Goal: Information Seeking & Learning: Learn about a topic

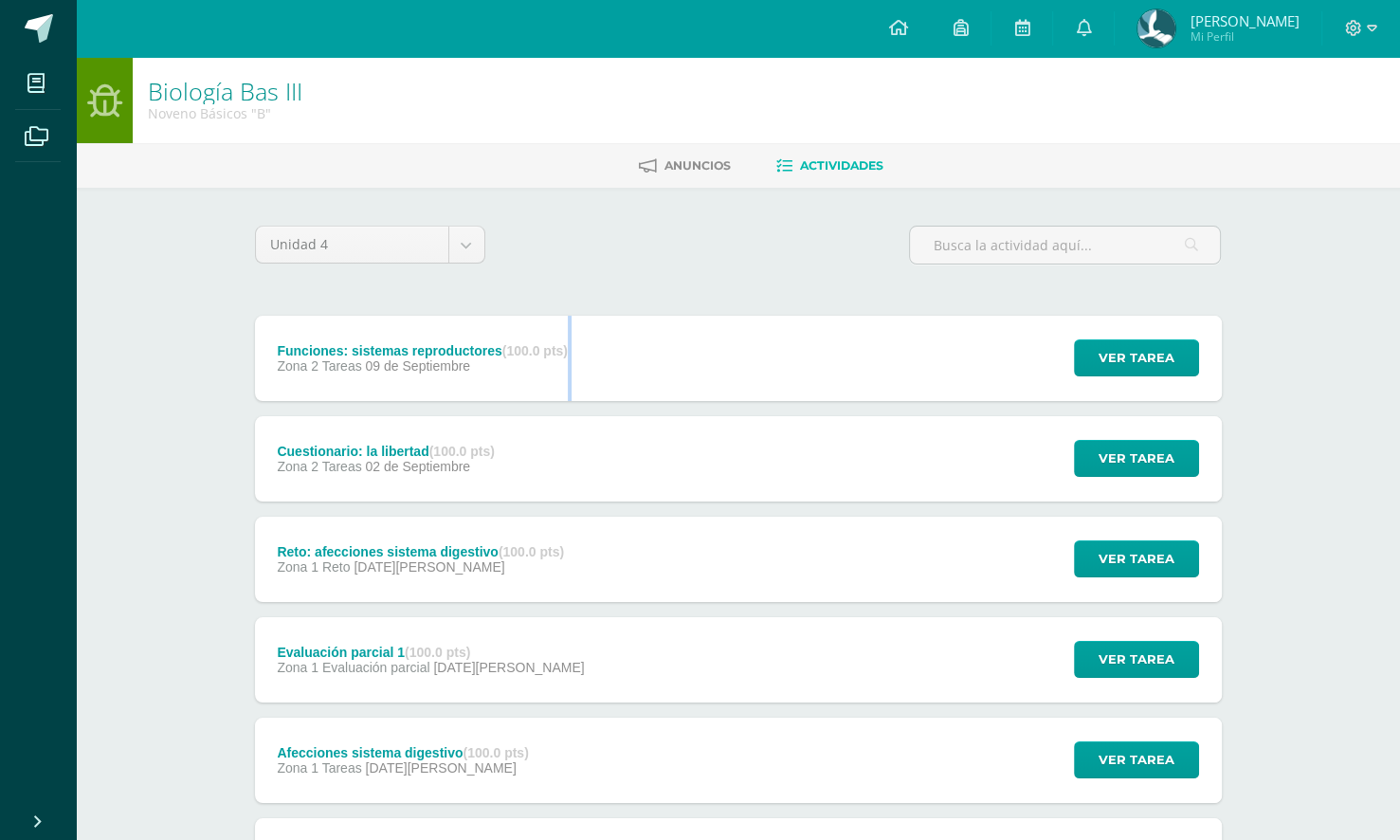
click at [568, 365] on div "Zona 2 Tareas [DATE]" at bounding box center [423, 366] width 291 height 15
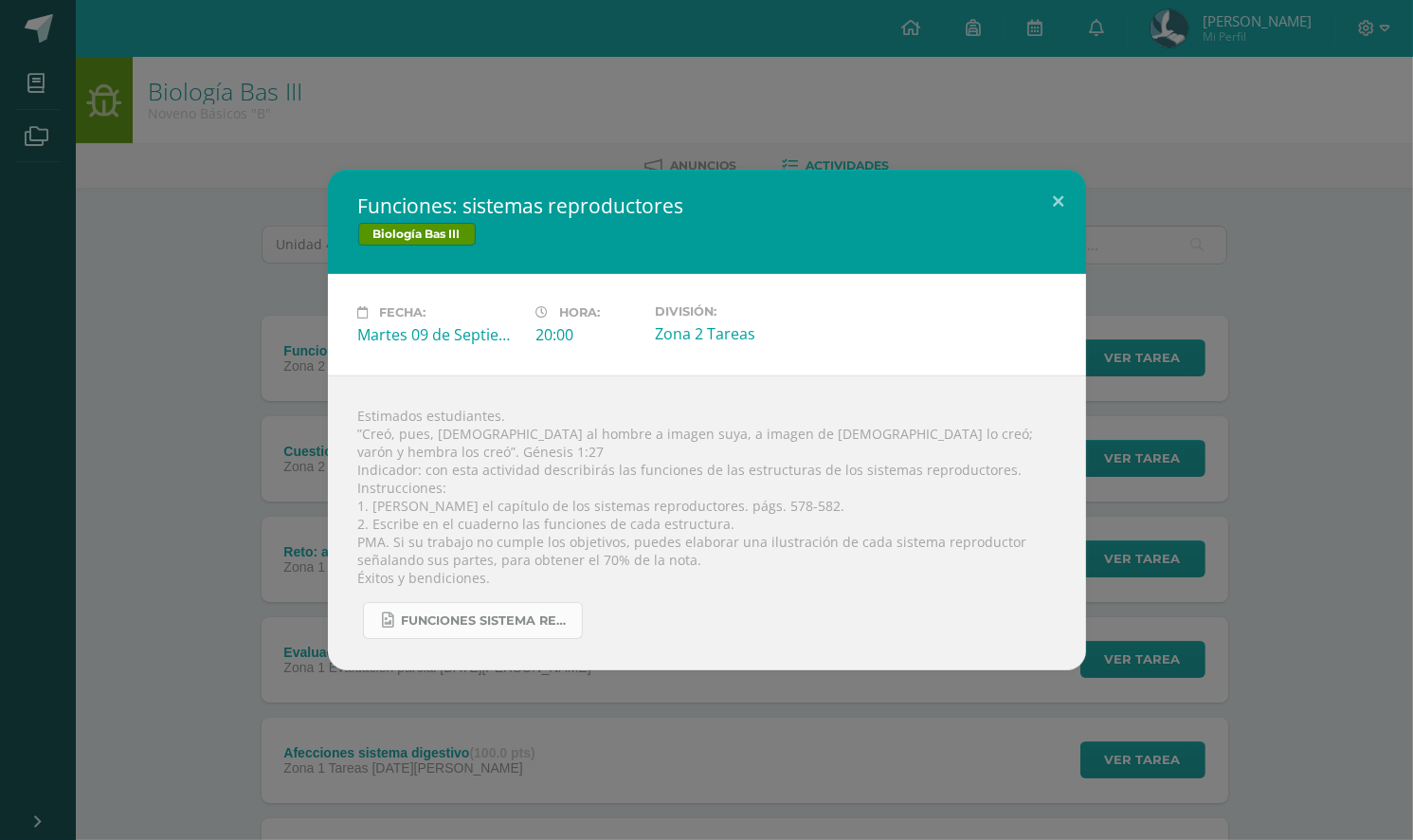
click at [446, 616] on span "Funciones sistema reproductor.jpg" at bounding box center [487, 621] width 171 height 15
click at [792, 105] on div "Funciones: sistemas reproductores Biología Bas III Fecha: [DATE] Hora: 20:00 Di…" at bounding box center [706, 420] width 1413 height 840
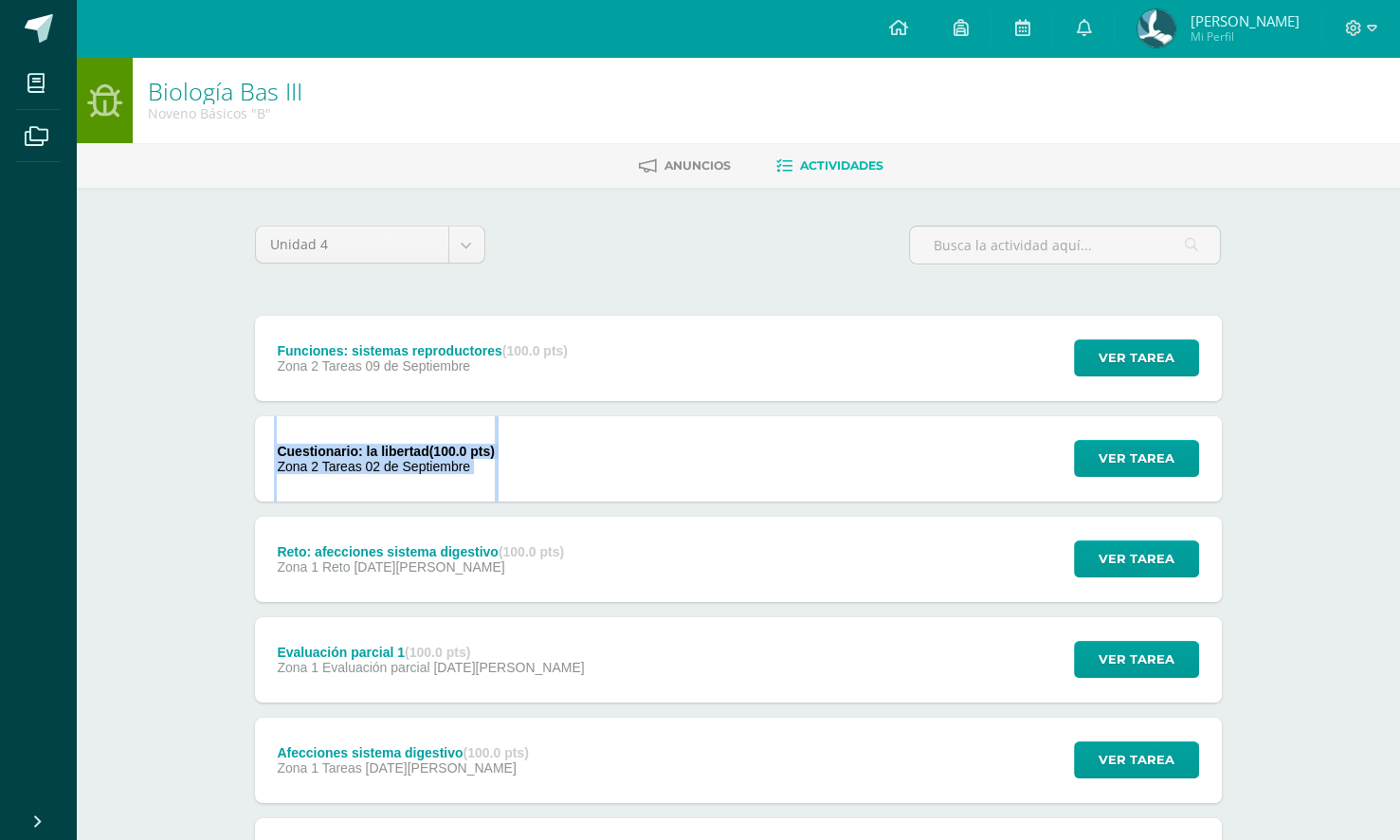
drag, startPoint x: 615, startPoint y: 424, endPoint x: 579, endPoint y: 383, distance: 54.6
click at [579, 383] on div "Funciones: sistemas reproductores (100.0 pts) Zona 2 Tareas [DATE] Ver tarea Fu…" at bounding box center [738, 810] width 967 height 989
click at [903, 28] on link at bounding box center [897, 28] width 65 height 57
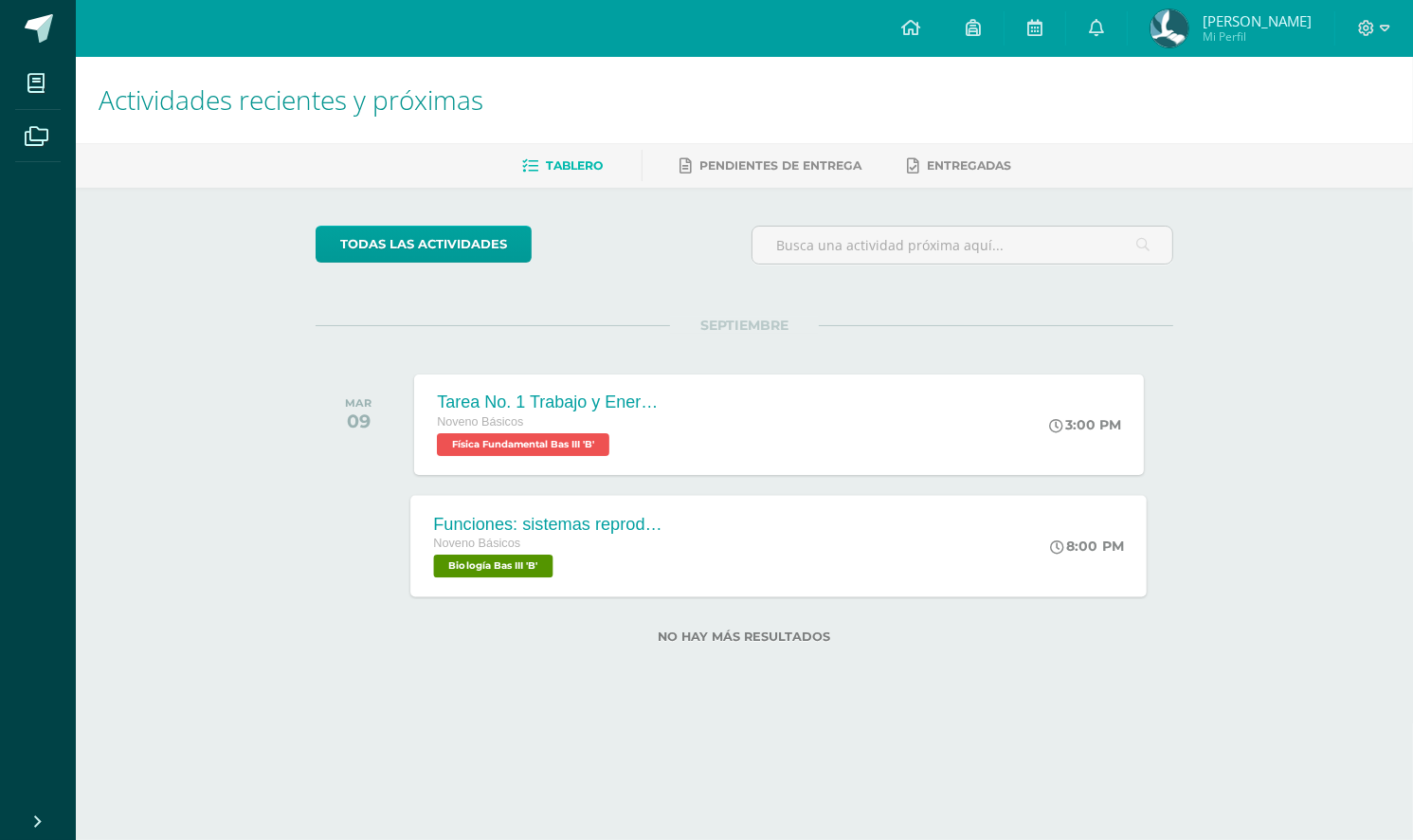
click at [734, 540] on div "Funciones: sistemas reproductores Noveno Básicos Biología Bas III 'B' 8:00 PM F…" at bounding box center [778, 545] width 736 height 101
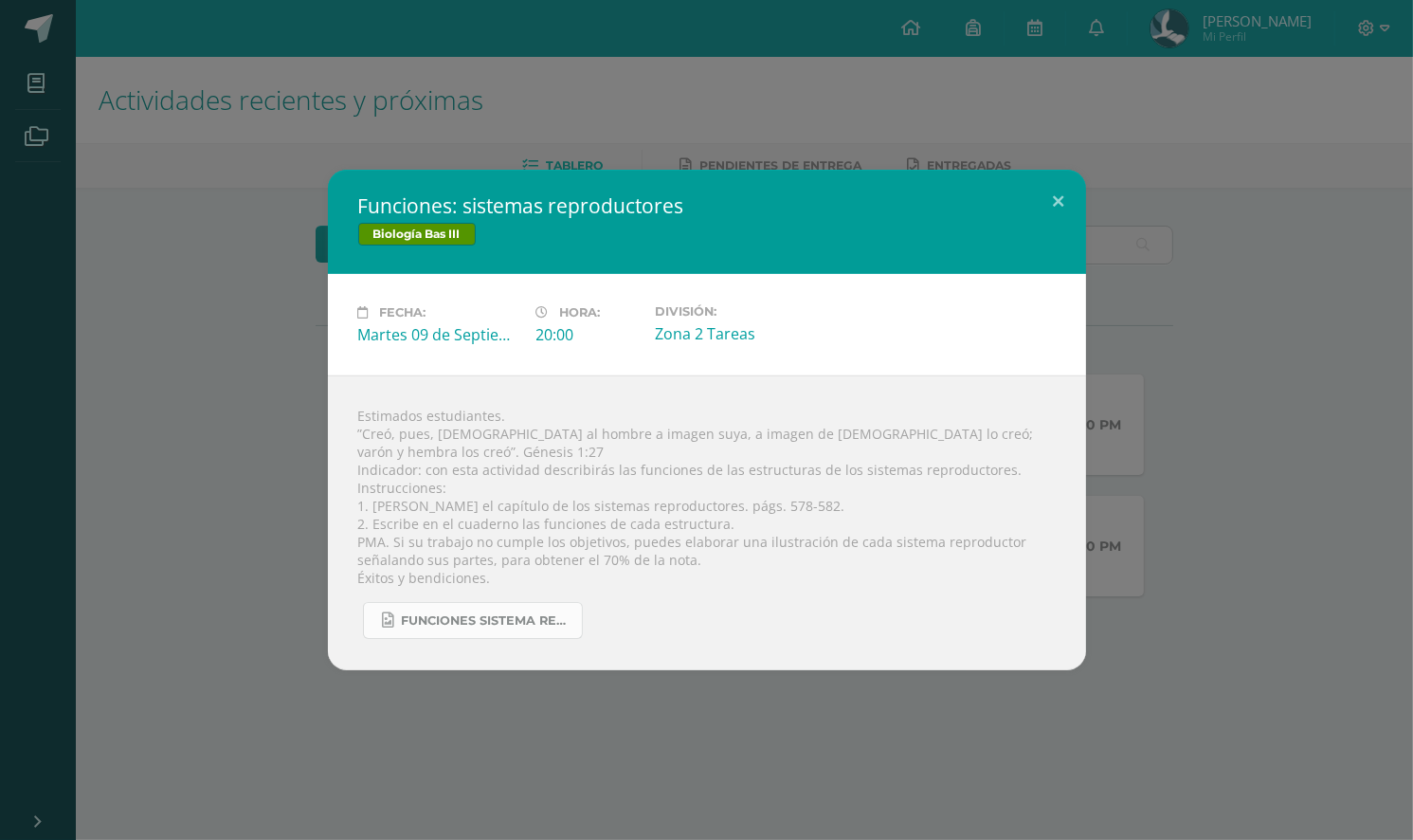
click at [412, 613] on span "Funciones sistema reproductor.jpg" at bounding box center [487, 621] width 171 height 15
click at [544, 62] on div "Funciones: sistemas reproductores Biología Bas III Fecha: [DATE] Hora: 20:00 Di…" at bounding box center [706, 420] width 1413 height 840
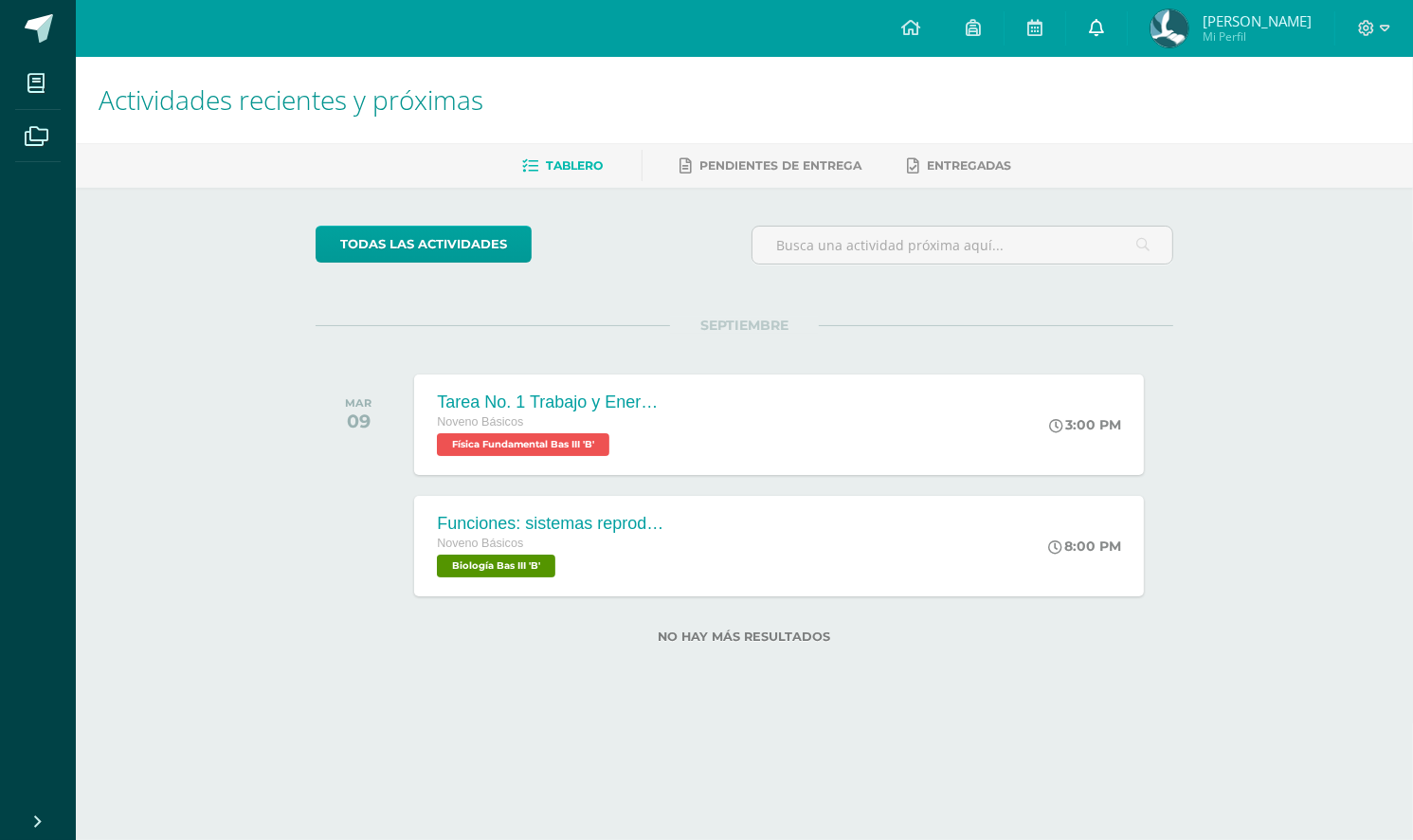
click at [1089, 20] on icon at bounding box center [1097, 28] width 15 height 17
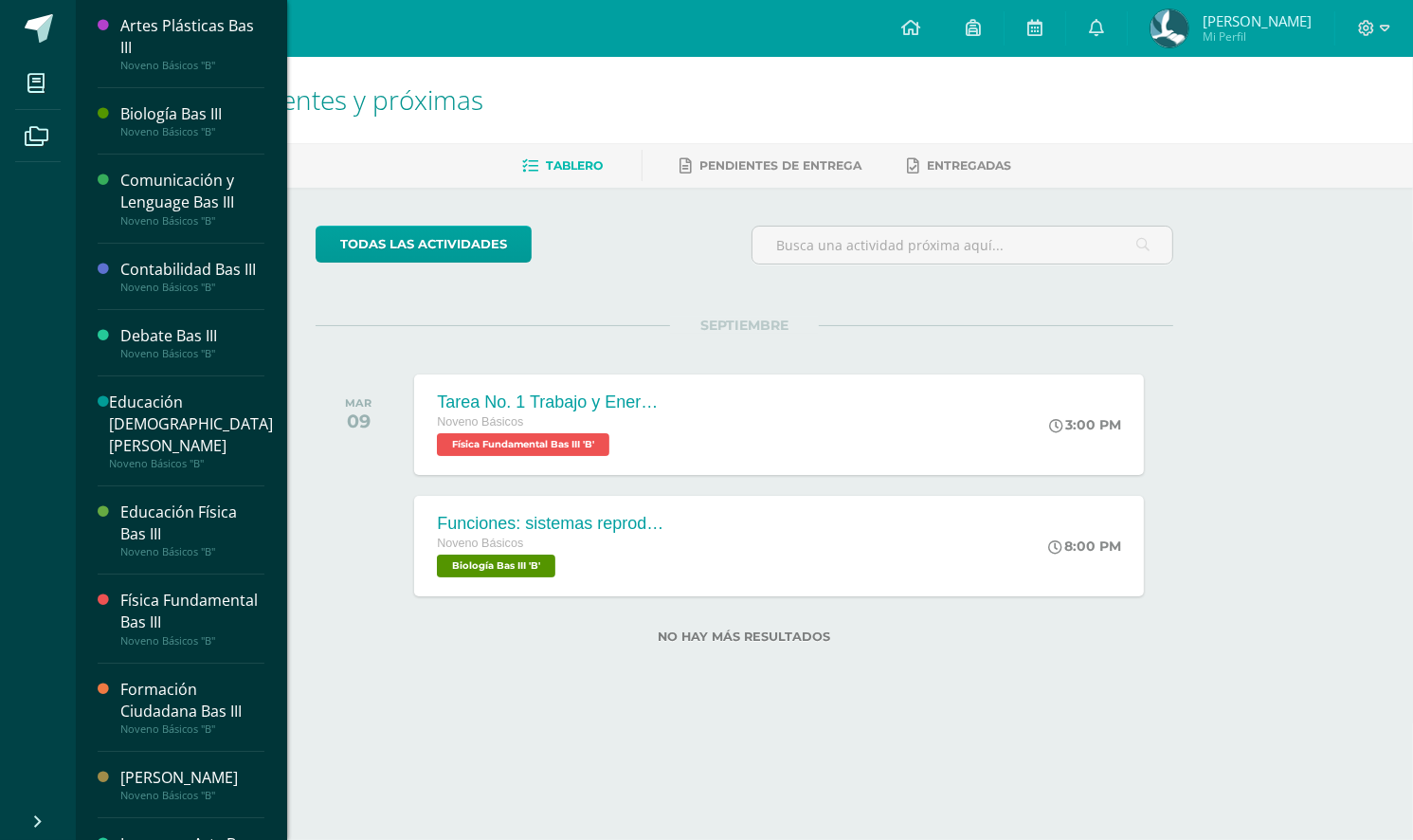
click at [127, 55] on div "Artes Plásticas Bas III" at bounding box center [192, 37] width 144 height 43
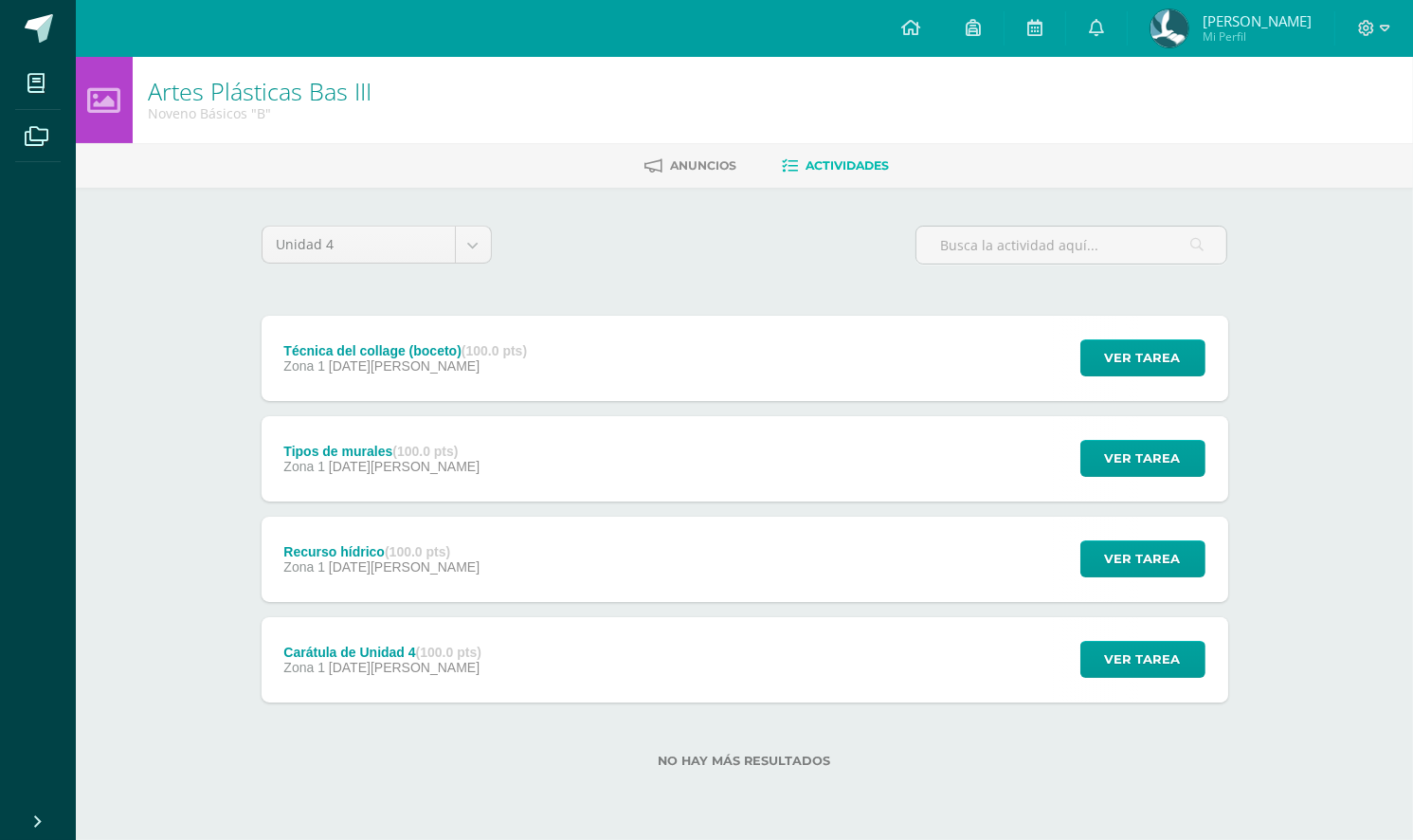
click at [625, 334] on div "Técnica del collage (boceto) (100.0 pts) Zona 1 27 de Agosto Ver tarea Técnica …" at bounding box center [745, 358] width 966 height 85
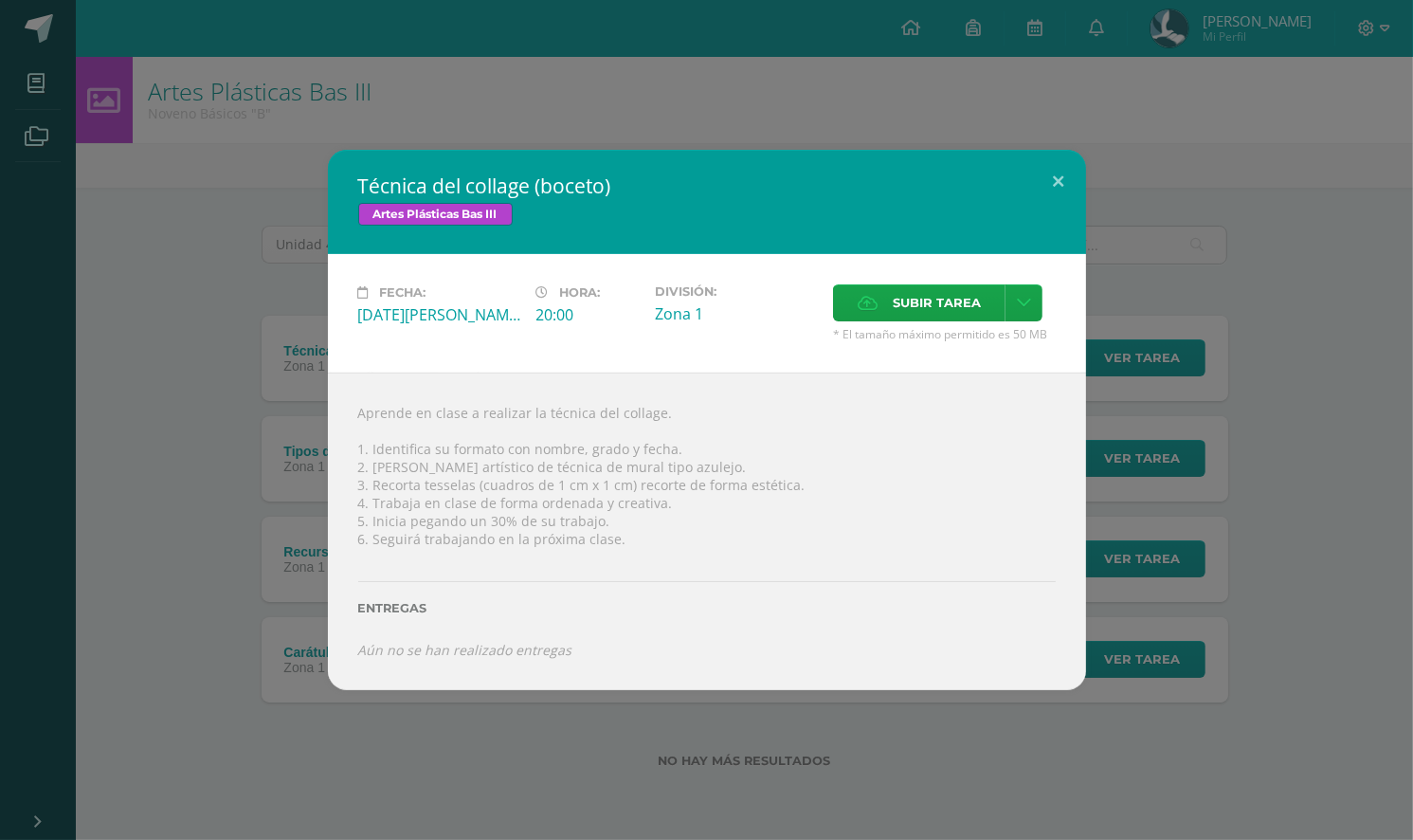
click at [282, 340] on div "Técnica del collage (boceto) Artes Plásticas Bas III Fecha: Miércoles 27 de Ago…" at bounding box center [706, 420] width 1398 height 540
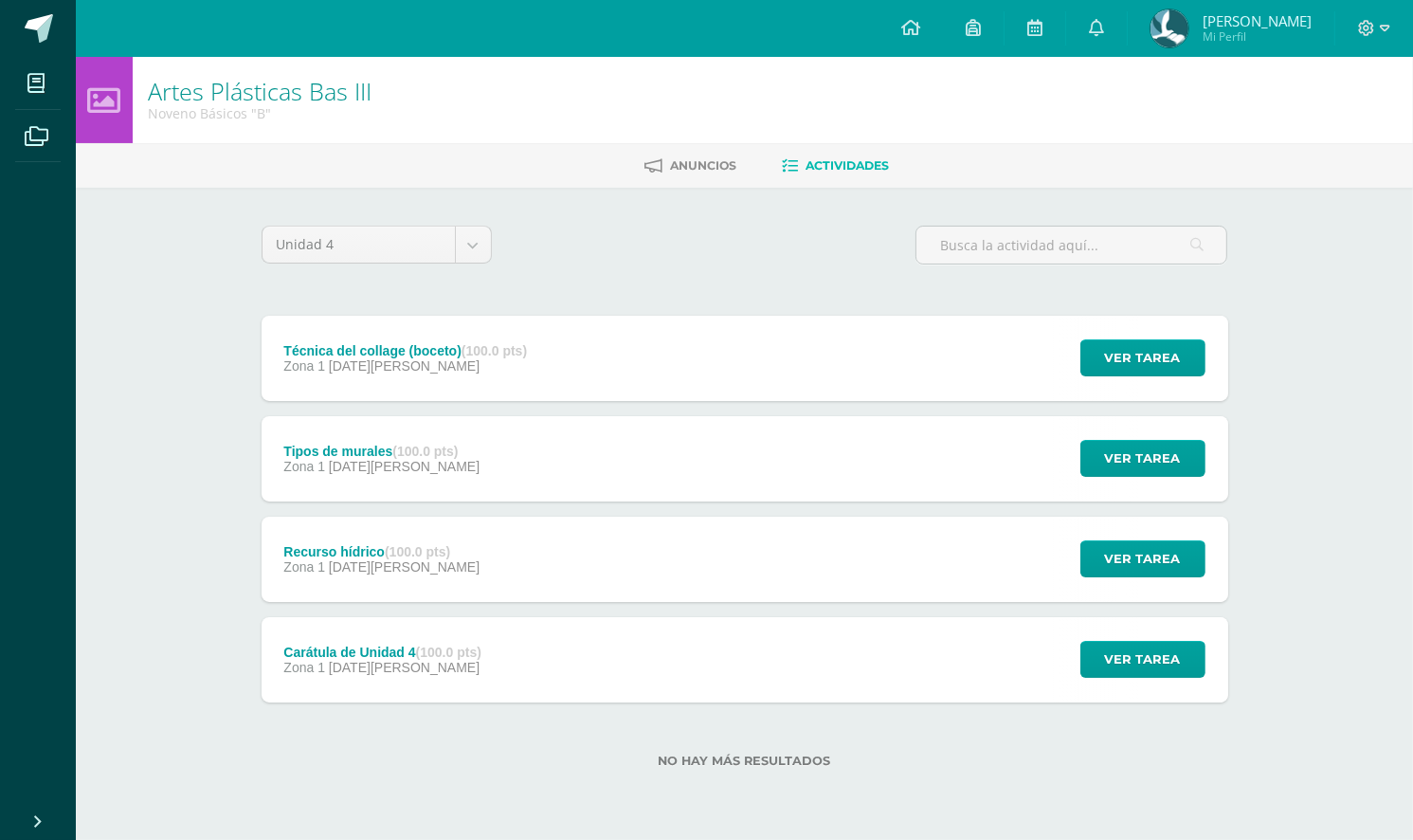
drag, startPoint x: 1307, startPoint y: 197, endPoint x: 1288, endPoint y: 197, distance: 19.0
click at [1307, 197] on div "Artes Plásticas Bas III Noveno Básicos "B" Anuncios Actividades Unidad 4 Unidad…" at bounding box center [745, 443] width 1337 height 772
click at [1084, 11] on link at bounding box center [1096, 28] width 61 height 57
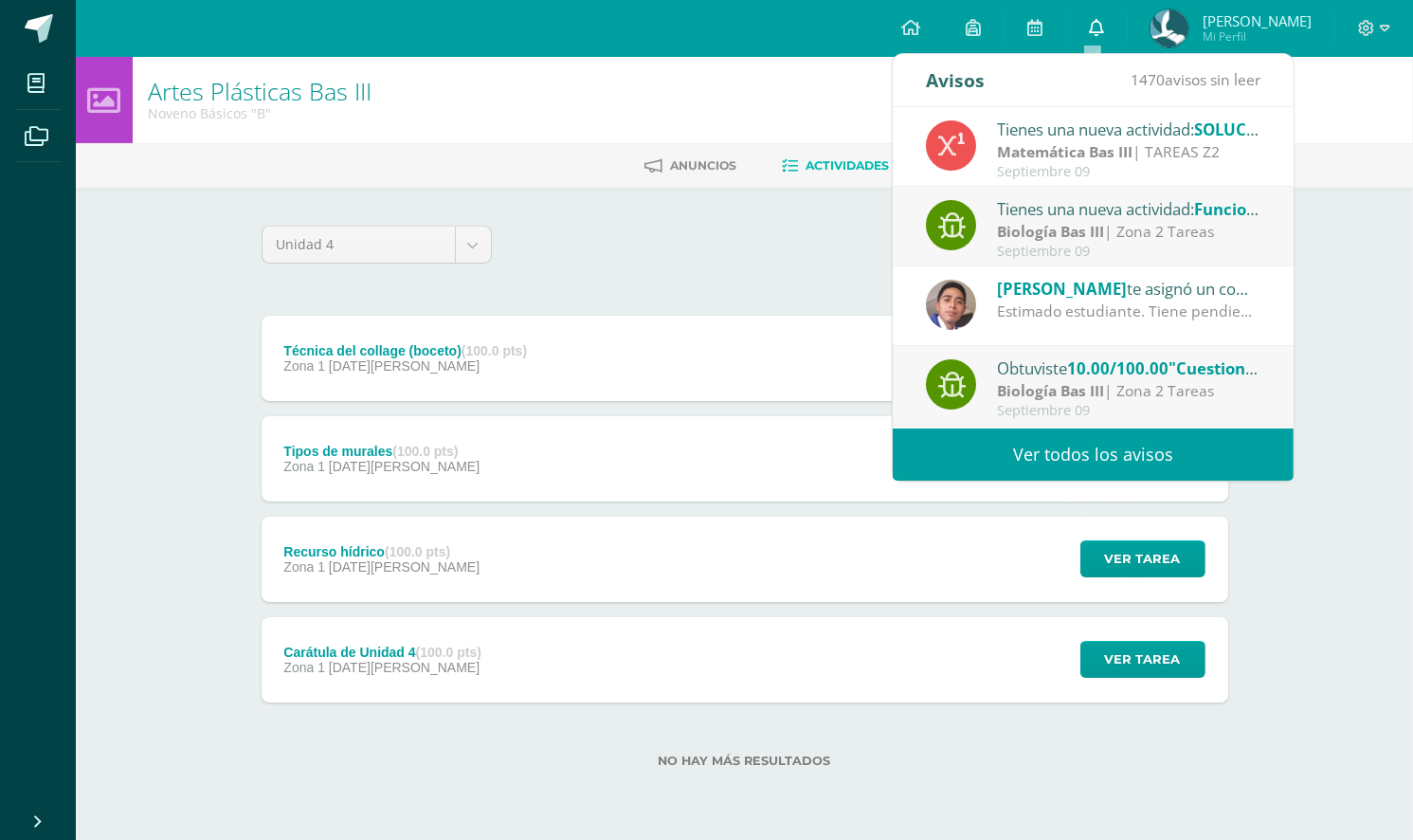
click at [1084, 11] on link at bounding box center [1096, 28] width 61 height 57
